Goal: Information Seeking & Learning: Get advice/opinions

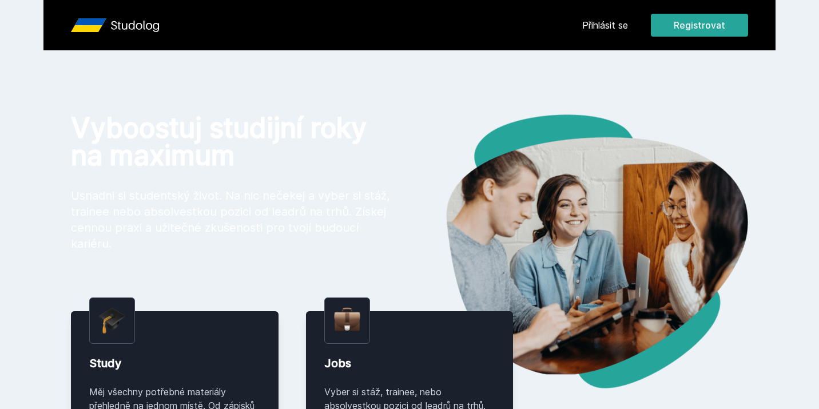
click at [610, 19] on link "Přihlásit se" at bounding box center [605, 25] width 46 height 14
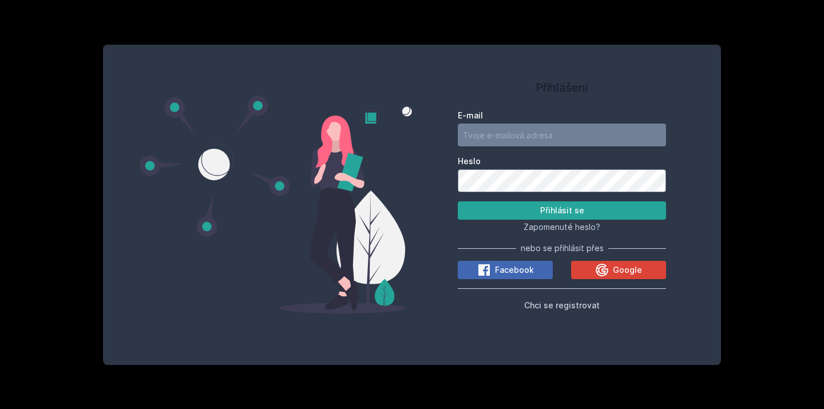
type input "[EMAIL_ADDRESS][DOMAIN_NAME]"
click at [562, 210] on button "Přihlásit se" at bounding box center [562, 210] width 208 height 18
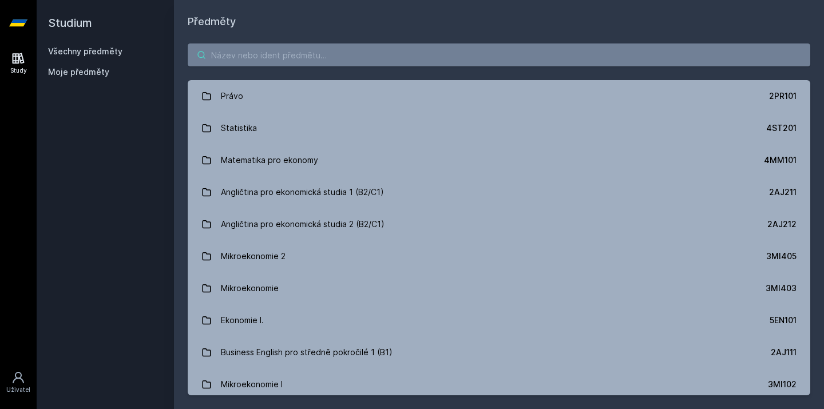
click at [279, 52] on input "search" at bounding box center [499, 54] width 622 height 23
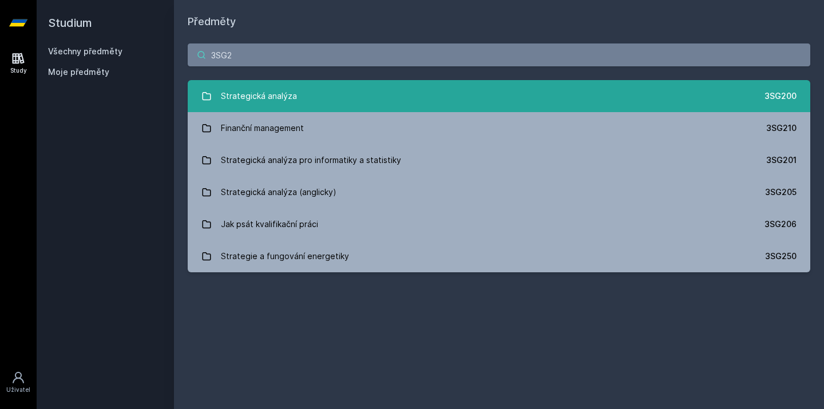
type input "3SG2"
click at [311, 94] on link "Strategická analýza 3SG200" at bounding box center [499, 96] width 622 height 32
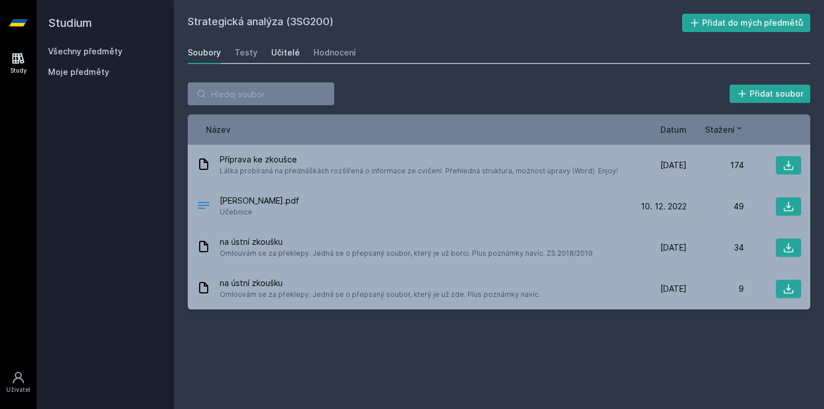
click at [287, 48] on div "Učitelé" at bounding box center [285, 52] width 29 height 11
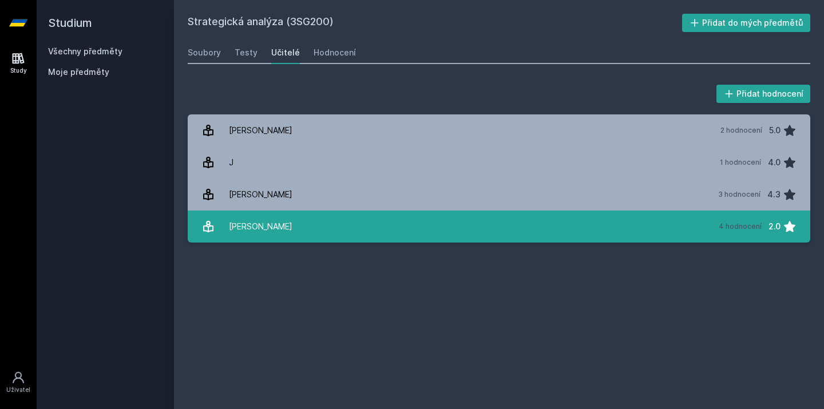
click at [292, 229] on div "[PERSON_NAME]" at bounding box center [260, 226] width 63 height 23
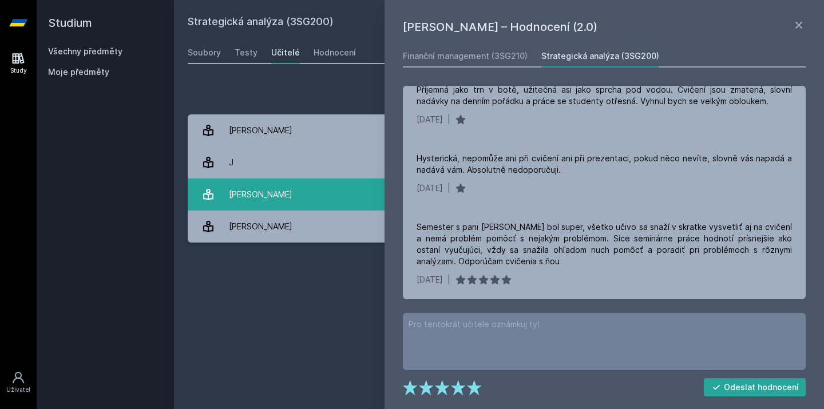
click at [337, 192] on link "[PERSON_NAME] 3 hodnocení 4.3" at bounding box center [499, 194] width 622 height 32
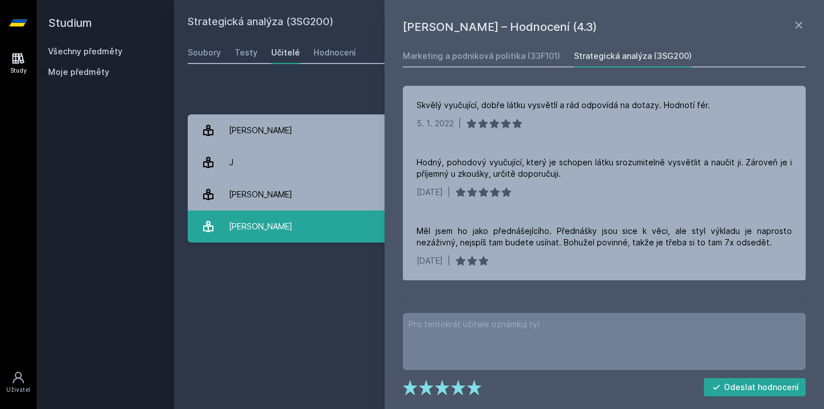
click at [317, 232] on link "[PERSON_NAME] 4 hodnocení 2.0" at bounding box center [499, 226] width 622 height 32
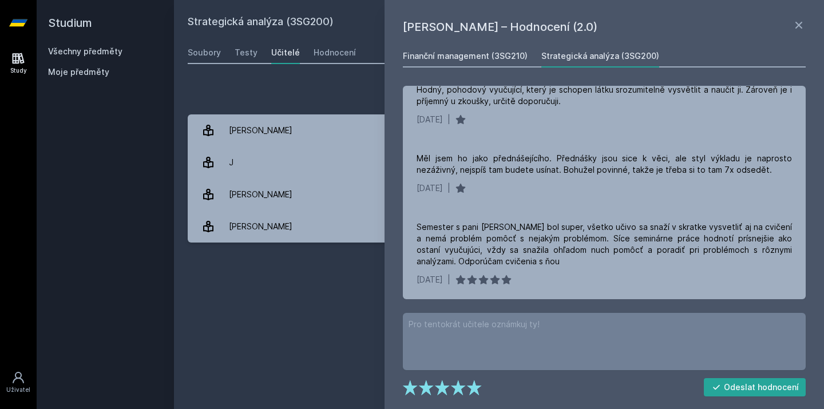
click at [507, 51] on div "Finanční management (3SG210)" at bounding box center [465, 55] width 125 height 11
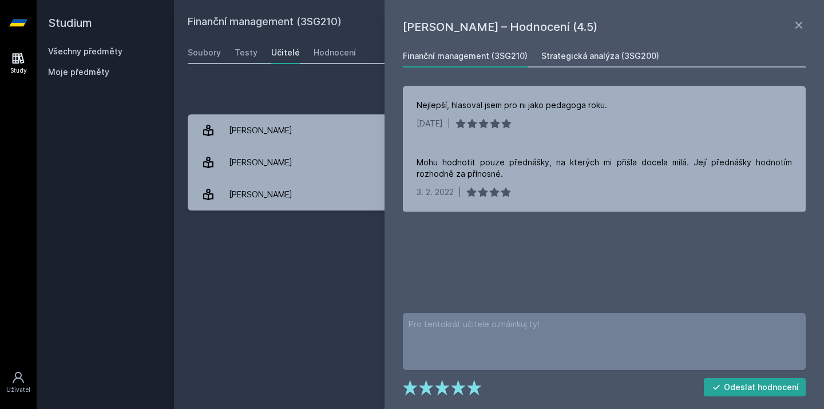
click at [579, 53] on div "Strategická analýza (3SG200)" at bounding box center [600, 55] width 118 height 11
